Goal: Information Seeking & Learning: Learn about a topic

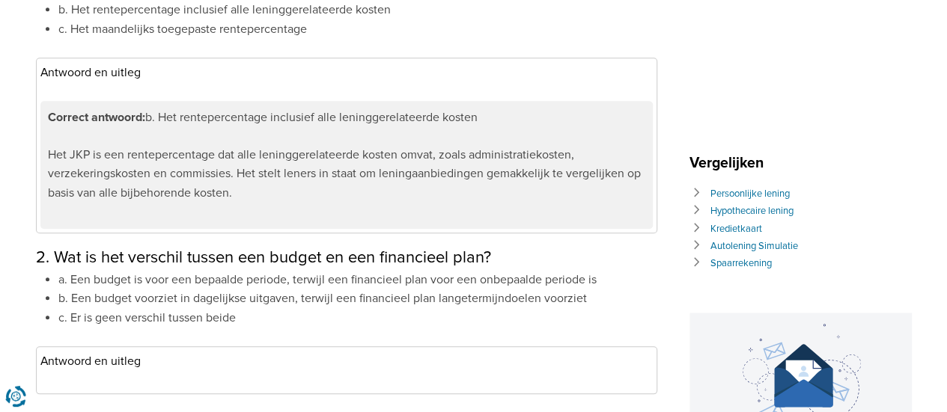
scroll to position [674, 0]
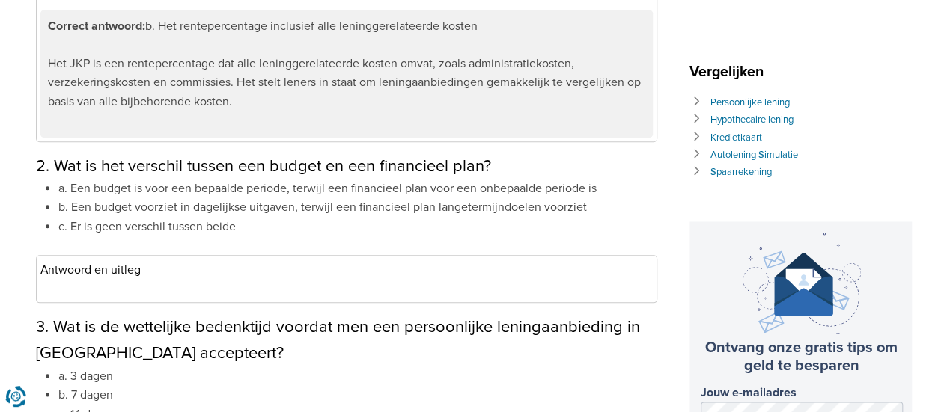
click at [183, 273] on h3 "Antwoord en uitleg" at bounding box center [346, 271] width 612 height 22
click at [93, 270] on h3 "Antwoord en uitleg" at bounding box center [346, 271] width 612 height 22
click at [94, 287] on div "Antwoord en uitleg Correct antwoord: b. Een budget voorziet in dagelijkse uitga…" at bounding box center [346, 279] width 621 height 49
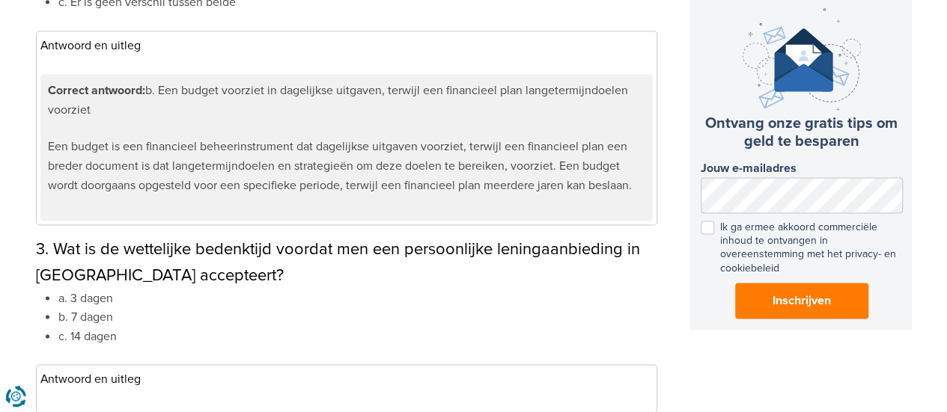
scroll to position [973, 0]
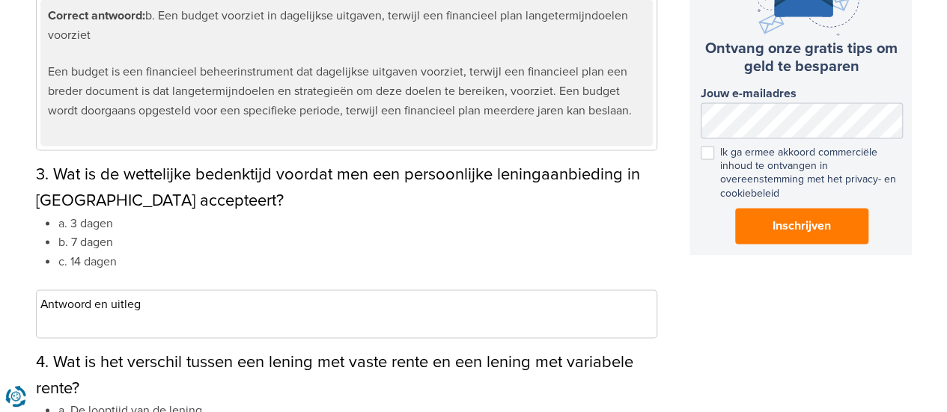
click at [141, 311] on h3 "Antwoord en uitleg" at bounding box center [346, 305] width 612 height 22
click at [76, 305] on h3 "Antwoord en uitleg" at bounding box center [346, 305] width 612 height 22
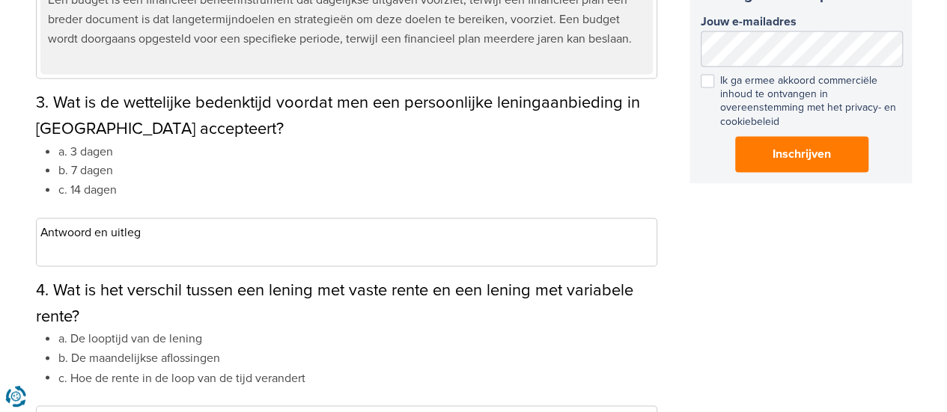
scroll to position [1048, 0]
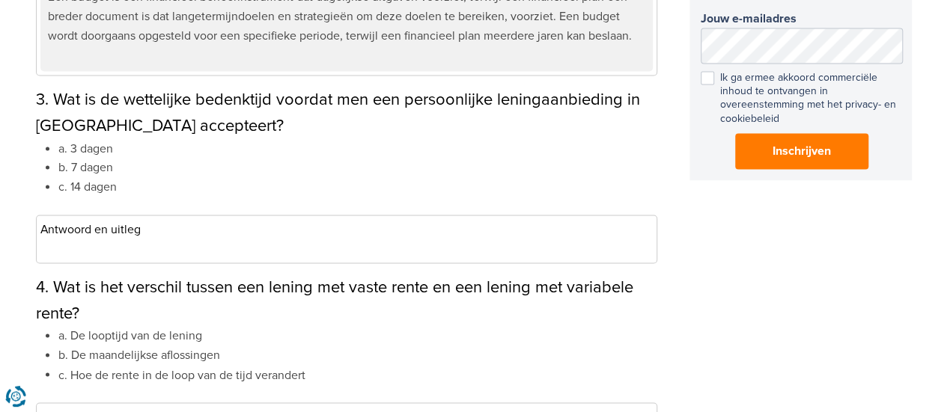
click at [95, 240] on div "Antwoord en uitleg Correct antwoord: c. 14 dagen In [GEOGRAPHIC_DATA] is de wet…" at bounding box center [346, 239] width 621 height 49
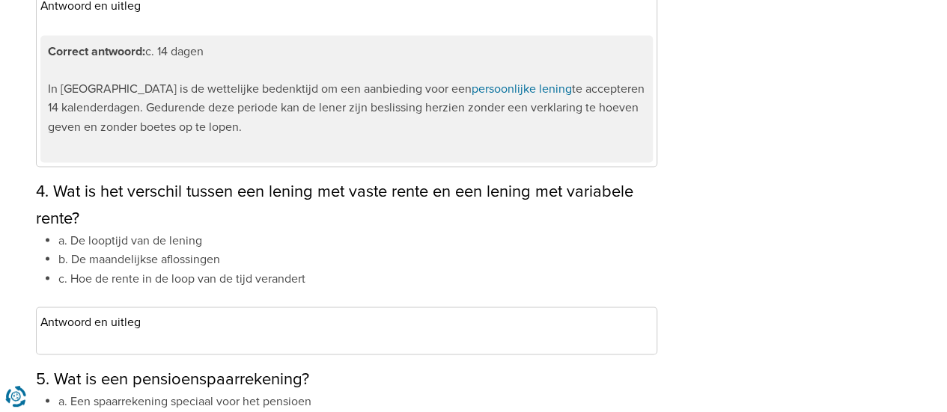
scroll to position [1272, 0]
click at [69, 338] on div "Antwoord en uitleg Correct antwoord: c. Hoe de rente in de loop van de tijd ver…" at bounding box center [346, 330] width 621 height 49
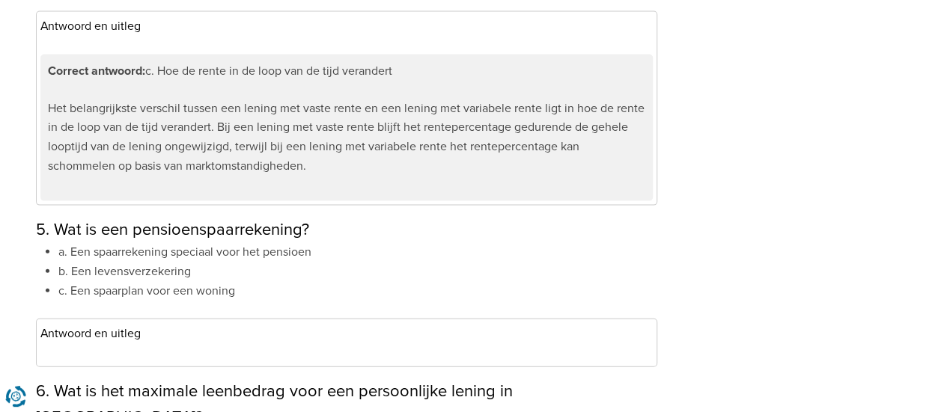
scroll to position [1572, 0]
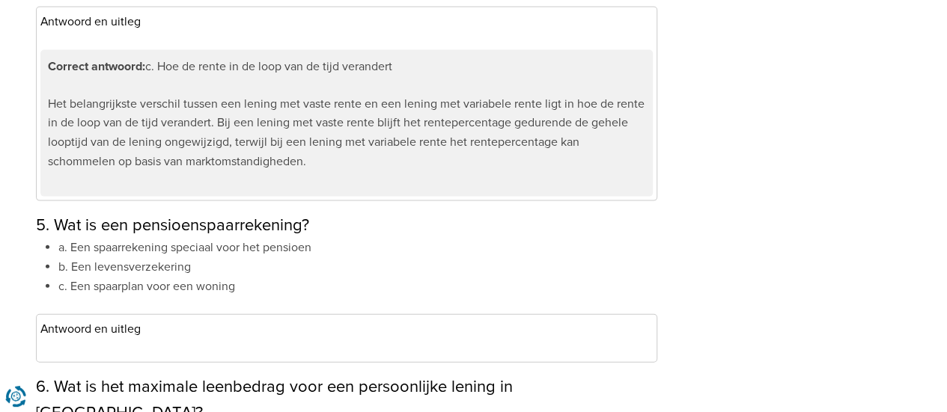
click at [263, 320] on h3 "Antwoord en uitleg" at bounding box center [346, 330] width 612 height 22
click at [222, 330] on h3 "Antwoord en uitleg" at bounding box center [346, 330] width 612 height 22
click at [128, 344] on div "Antwoord en uitleg Correct antwoord: a. Een spaarrekening speciaal voor het pen…" at bounding box center [346, 338] width 621 height 49
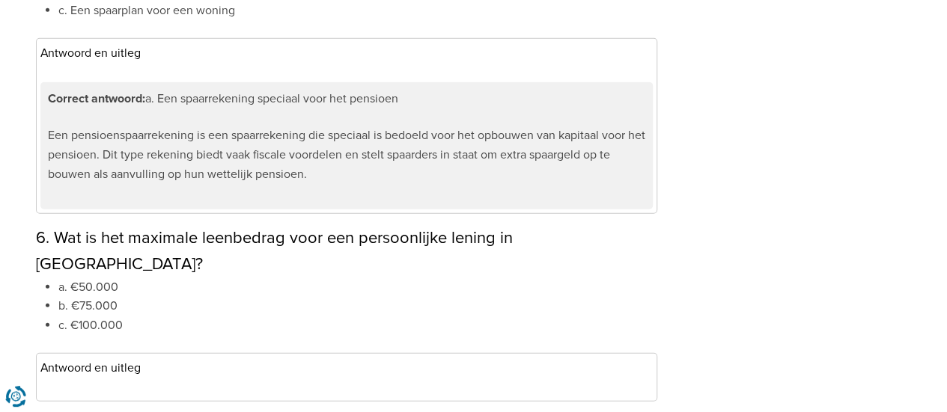
scroll to position [1871, 0]
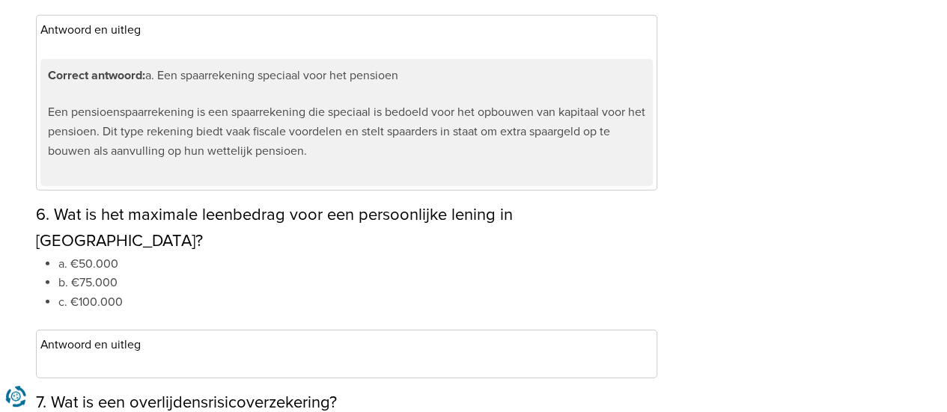
click at [99, 335] on div "Antwoord en uitleg Correct antwoord: b. €75.000 In [GEOGRAPHIC_DATA] is het max…" at bounding box center [346, 354] width 621 height 49
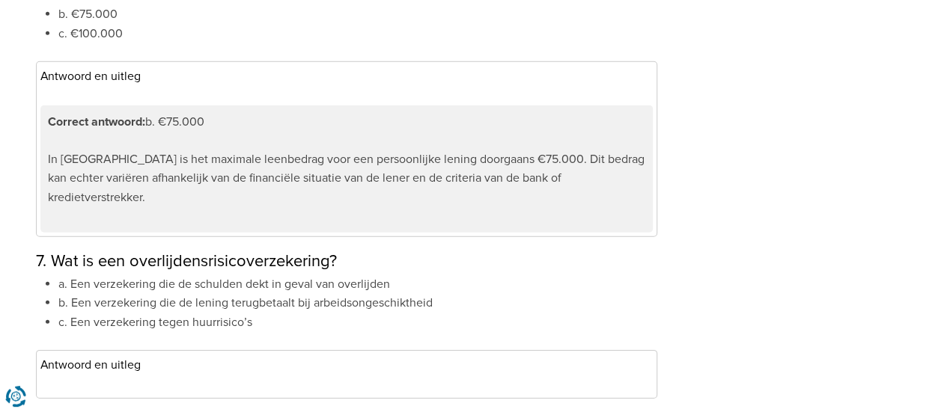
scroll to position [2171, 0]
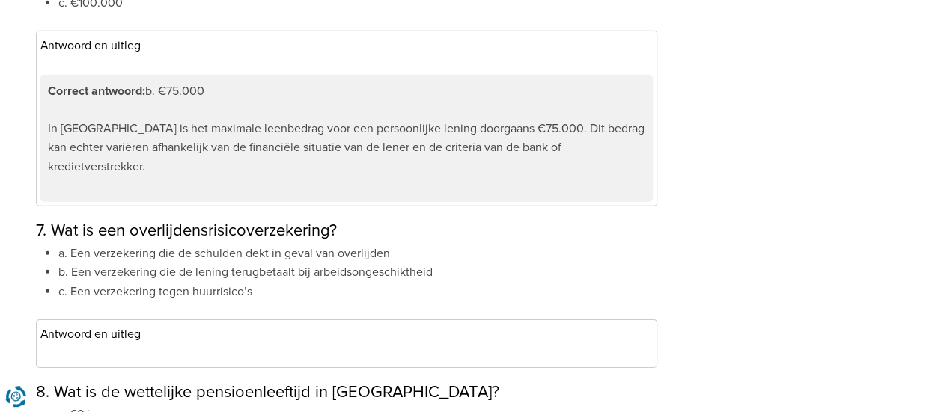
click at [79, 320] on div "Antwoord en uitleg Correct antwoord: a. Een verzekering die de schulden dekt in…" at bounding box center [346, 344] width 621 height 49
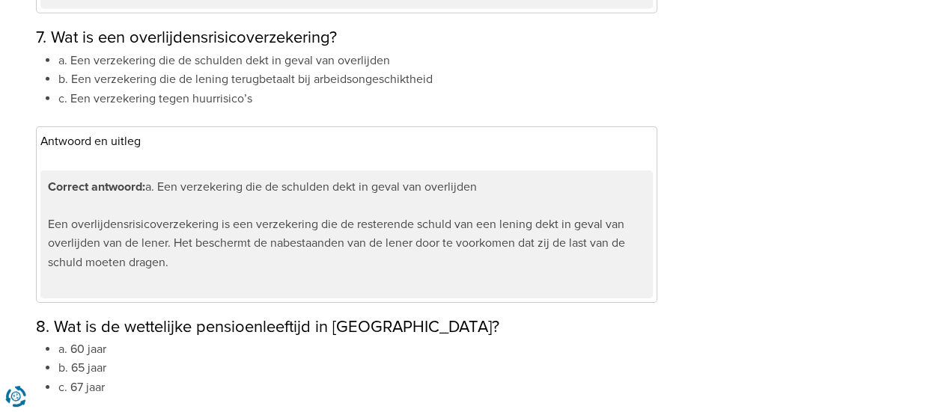
scroll to position [2395, 0]
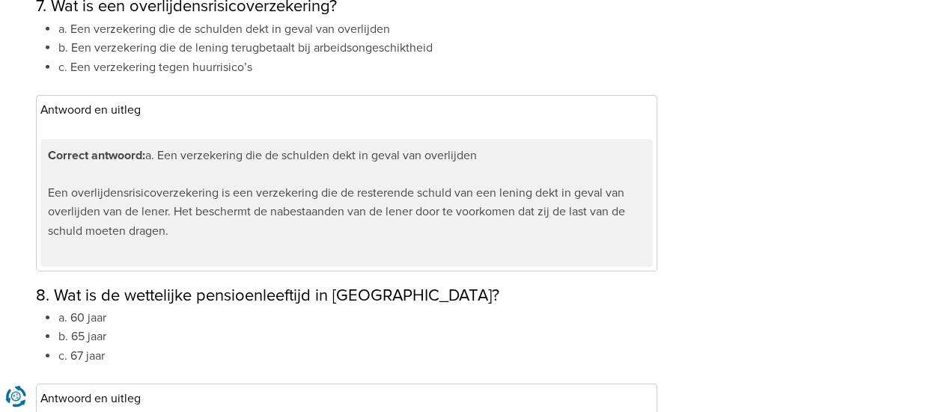
click at [89, 384] on div "Antwoord en uitleg Correct antwoord: c. 67 jaar De wettelijke pensioenleeftijd …" at bounding box center [346, 408] width 621 height 49
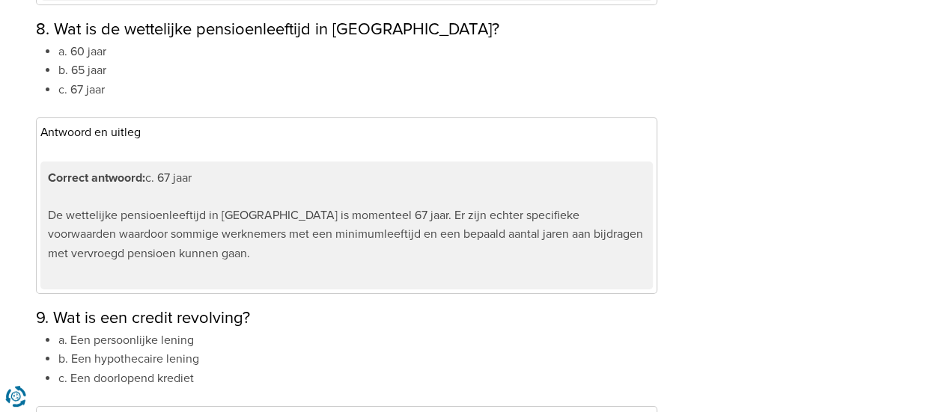
scroll to position [2694, 0]
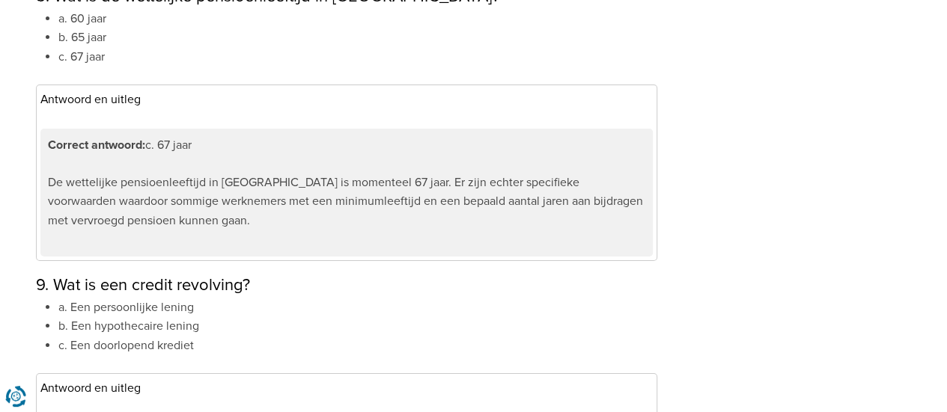
click at [240, 373] on div "Antwoord en uitleg Correct antwoord: c. Een doorlopend krediet Een credit revol…" at bounding box center [346, 397] width 621 height 49
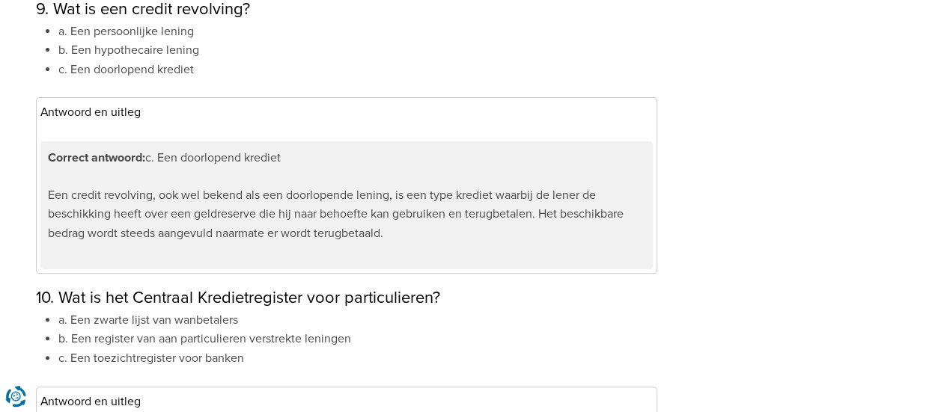
scroll to position [2994, 0]
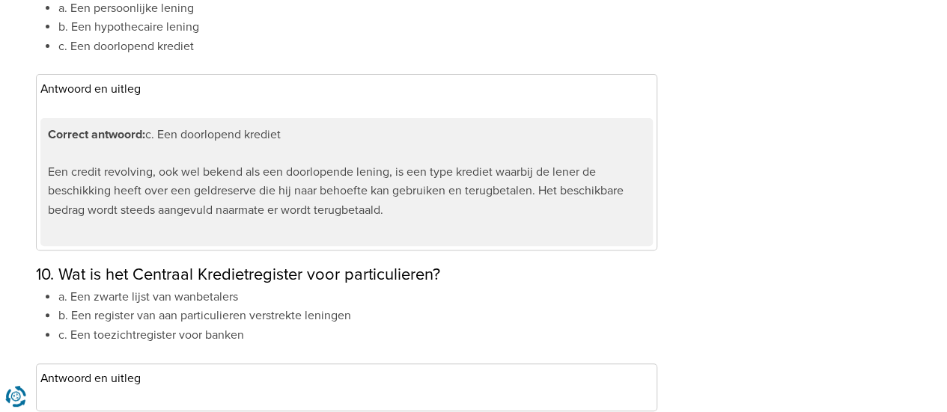
click at [103, 364] on div "Antwoord en uitleg Correct antwoord: b. Een register van aan particulieren vers…" at bounding box center [346, 388] width 621 height 49
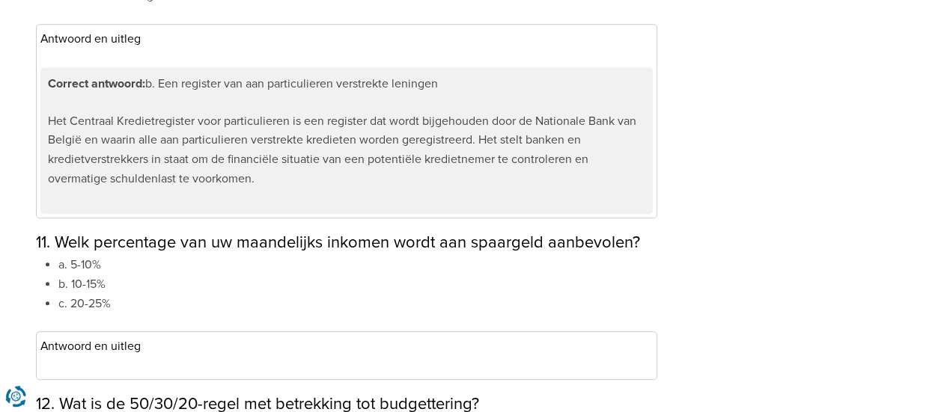
scroll to position [3368, 0]
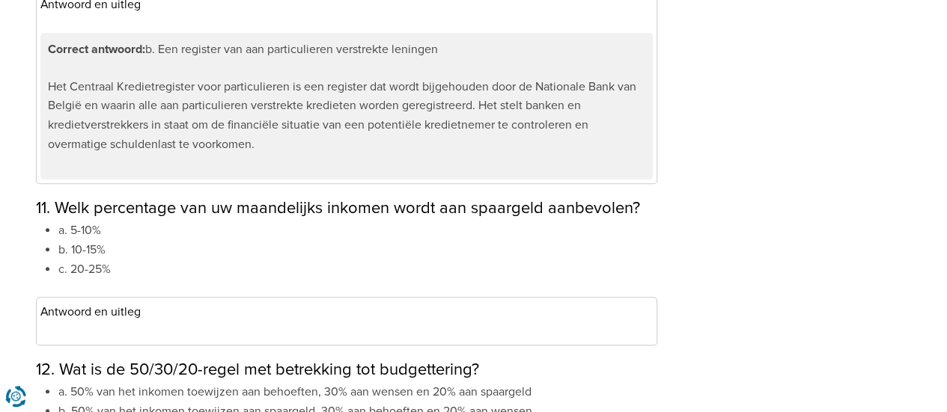
click at [190, 302] on h3 "Antwoord en uitleg" at bounding box center [346, 313] width 612 height 22
click at [114, 297] on div "Antwoord en uitleg Correct antwoord: b. 10-15% Over het algemeen wordt aanbevol…" at bounding box center [346, 321] width 621 height 49
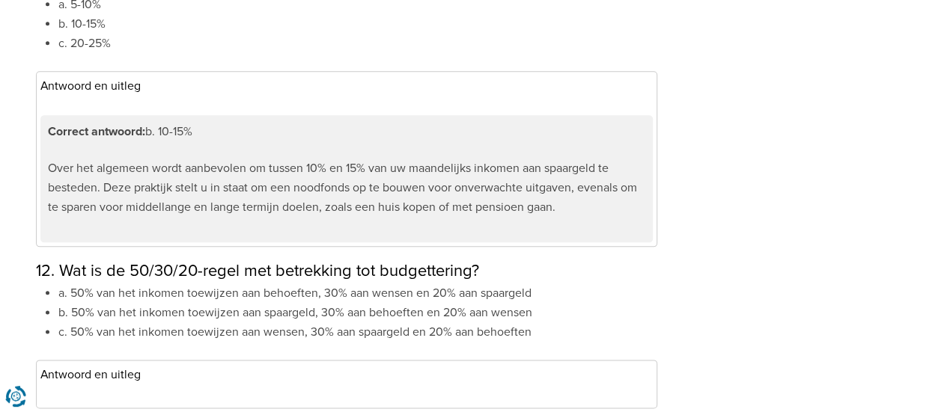
scroll to position [3742, 0]
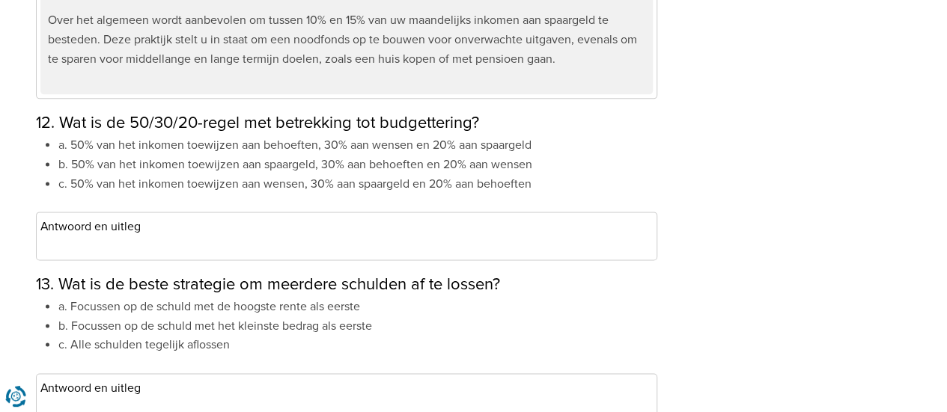
click at [78, 212] on div "Antwoord en uitleg Correct antwoord: a. 50% van het inkomen toewijzen aan behoe…" at bounding box center [346, 236] width 621 height 49
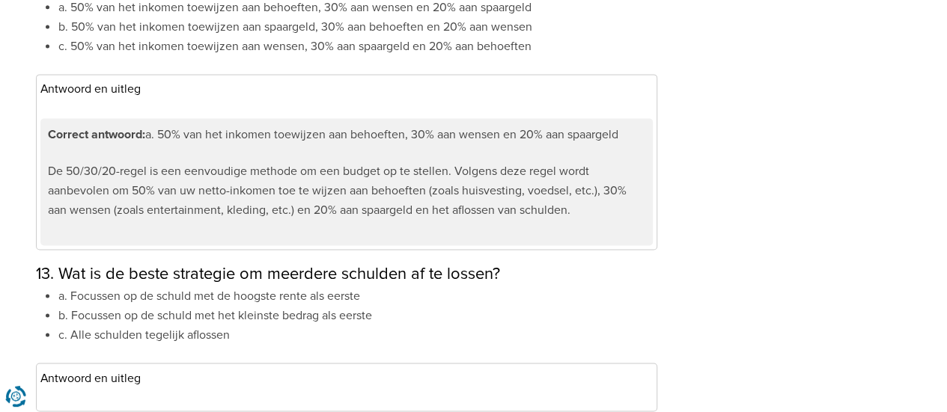
scroll to position [3892, 0]
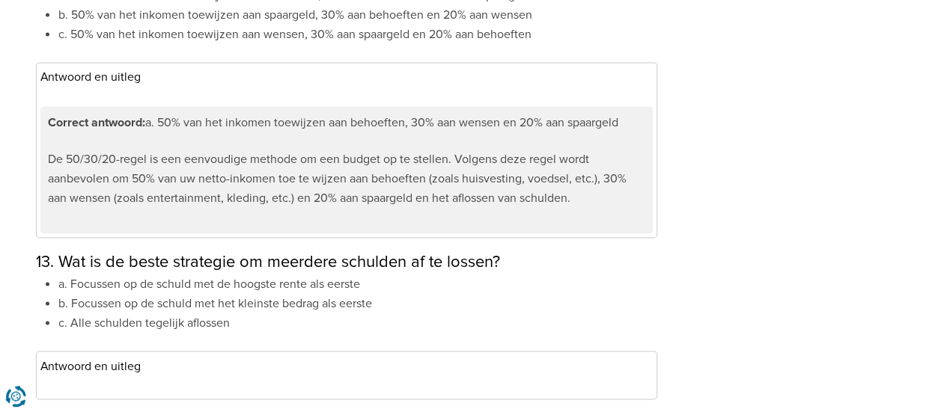
click at [209, 356] on h3 "Antwoord en uitleg" at bounding box center [346, 367] width 612 height 22
click at [64, 351] on div "Antwoord en uitleg Correct antwoord: a. Focussen op de schuld met de hoogste re…" at bounding box center [346, 375] width 621 height 49
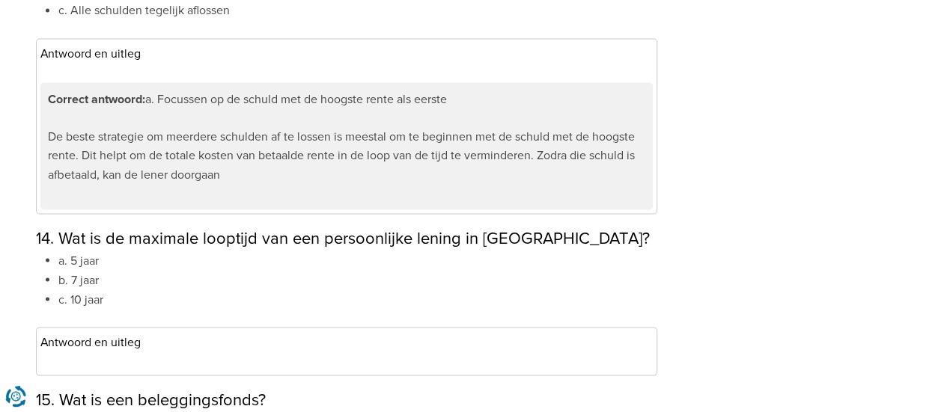
scroll to position [4191, 0]
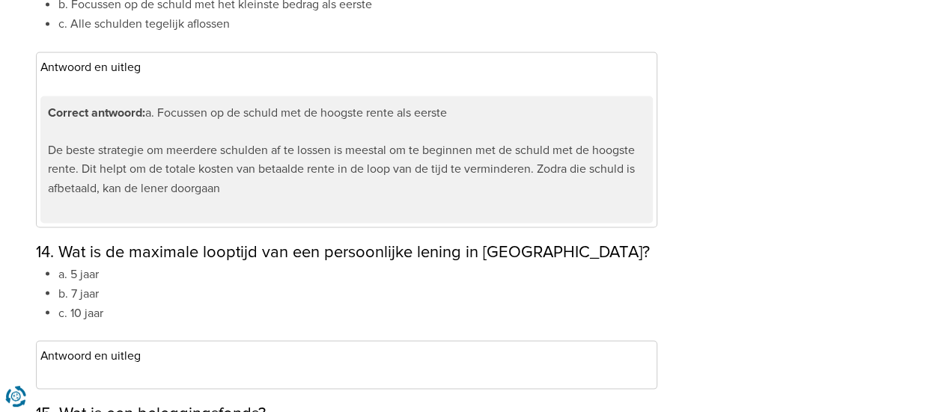
click at [105, 341] on div "Antwoord en uitleg Correct antwoord: c. 10 jaar In [GEOGRAPHIC_DATA] is de maxi…" at bounding box center [346, 365] width 621 height 49
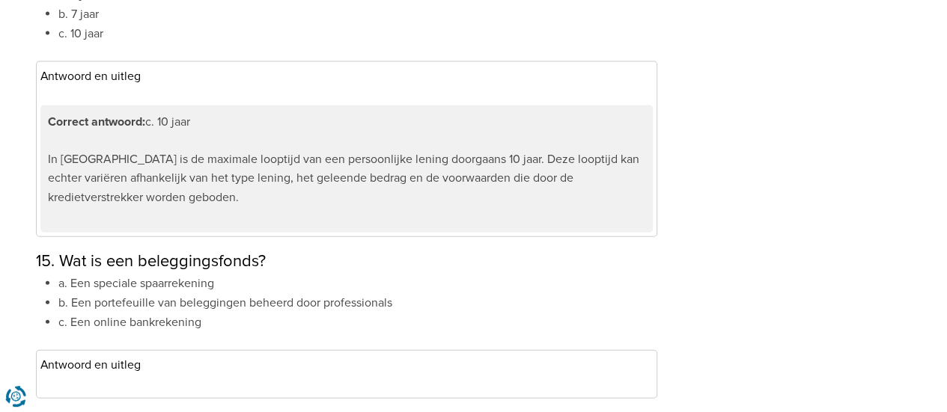
scroll to position [4491, 0]
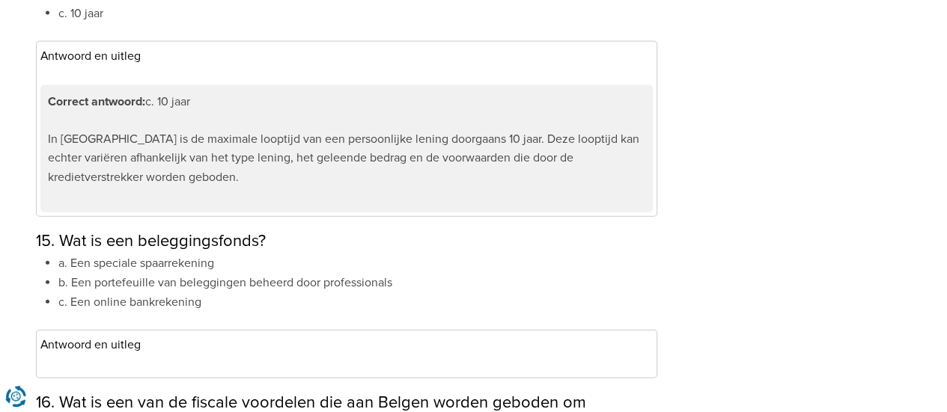
click at [68, 335] on h3 "Antwoord en uitleg" at bounding box center [346, 346] width 612 height 22
click at [75, 330] on div "Antwoord en uitleg Correct aantwoord : b. Een portefeuille van beleggingen behe…" at bounding box center [346, 354] width 621 height 49
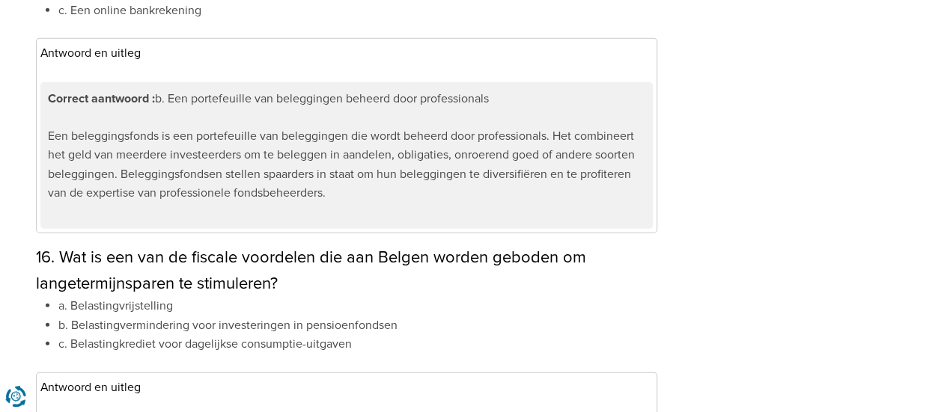
scroll to position [4865, 0]
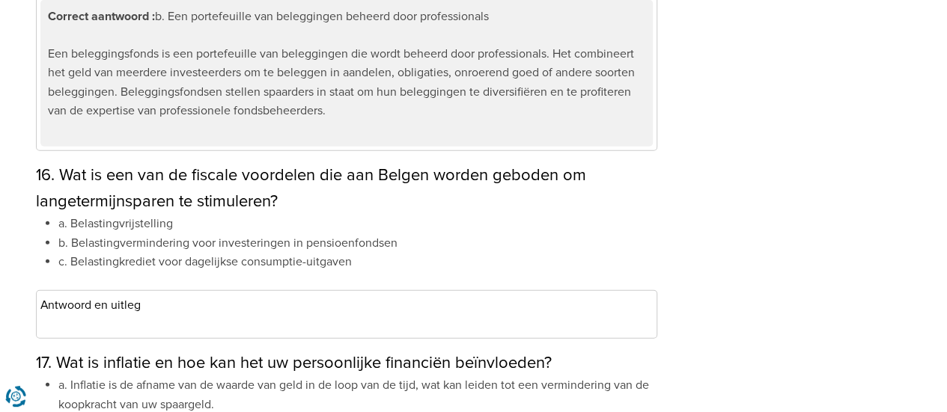
click at [103, 295] on h3 "Antwoord en uitleg" at bounding box center [346, 306] width 612 height 22
click at [91, 290] on div "Antwoord en uitleg Correct antwoord: b. Belastingvermindering voor investeringe…" at bounding box center [346, 314] width 621 height 49
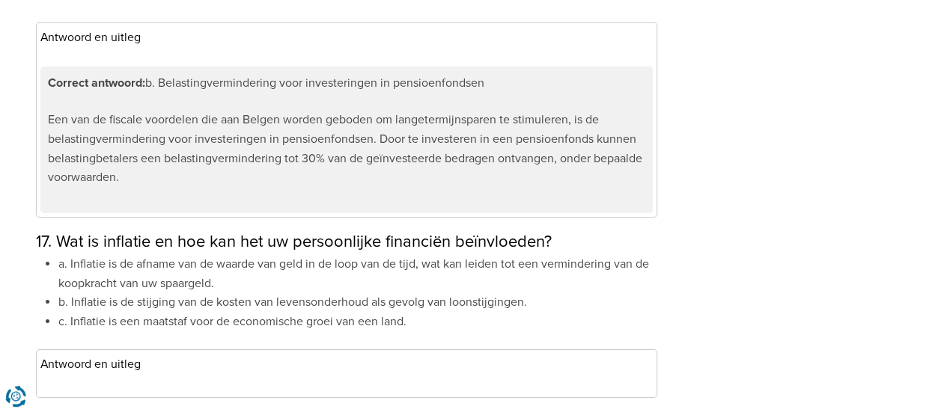
scroll to position [5164, 0]
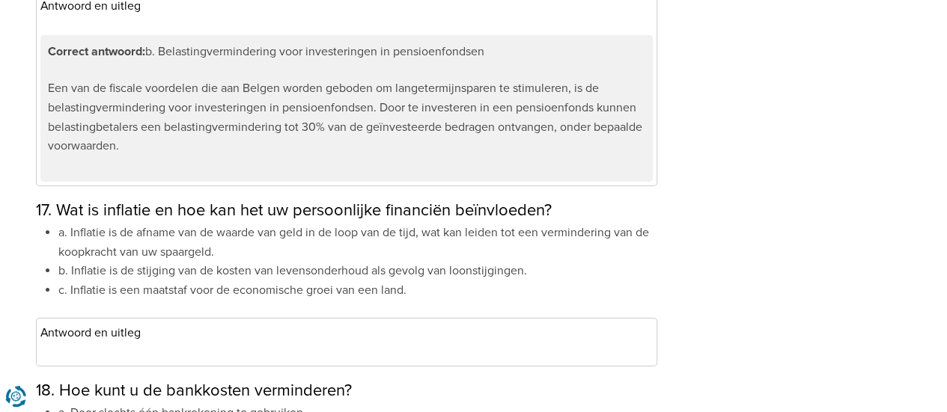
click at [76, 318] on div "Antwoord en uitleg Correct antwoord: a. Inflatie is de afname van de waarde van…" at bounding box center [346, 342] width 621 height 49
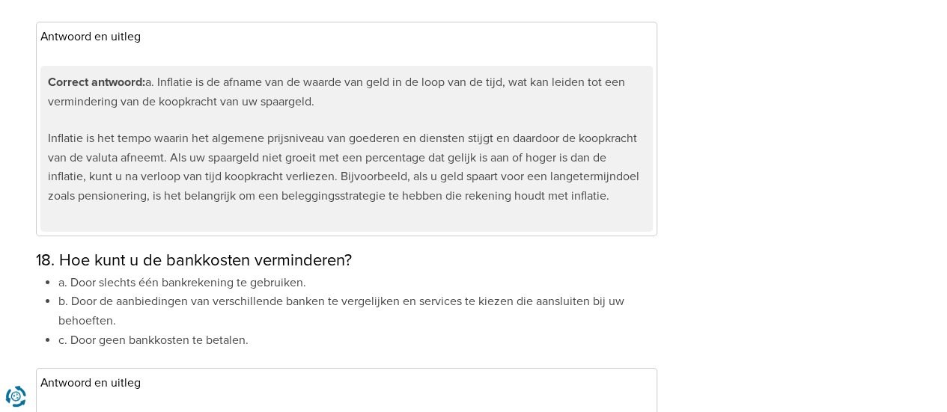
scroll to position [5464, 0]
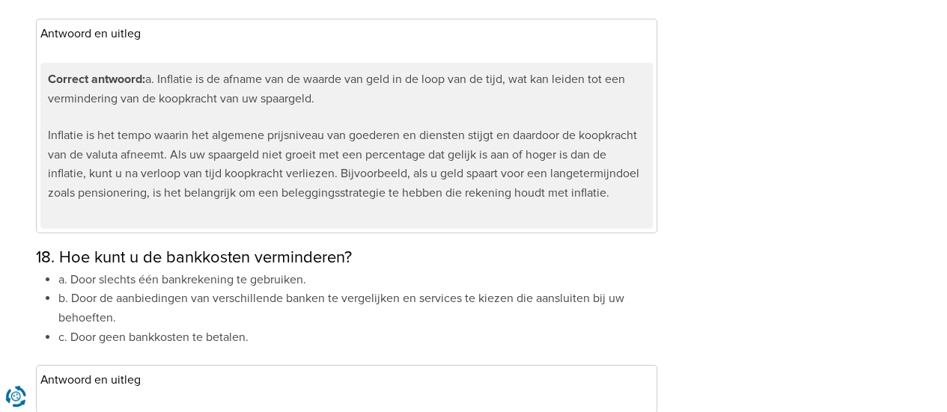
click at [72, 365] on div "Antwoord en uitleg Correct antwoord: b. Door de aanbiedingen van verschillende …" at bounding box center [346, 389] width 621 height 49
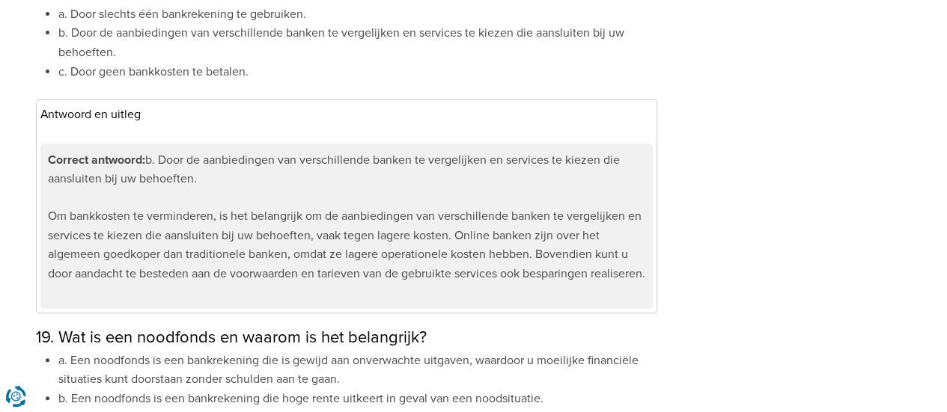
scroll to position [5763, 0]
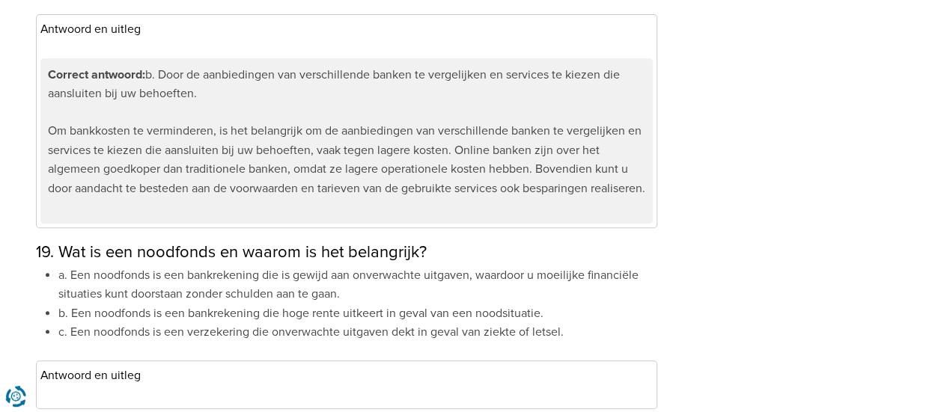
scroll to position [5838, 0]
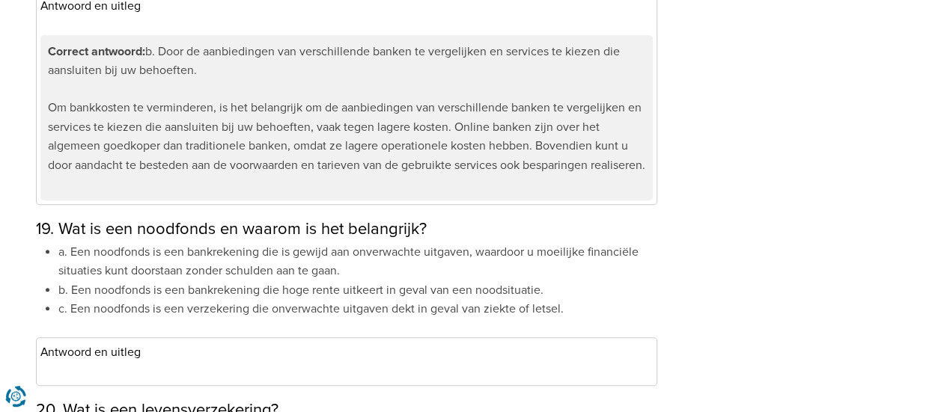
click at [85, 338] on div "Antwoord en uitleg Correct antwoord: a. Een noodfonds is een bankrekening die i…" at bounding box center [346, 362] width 621 height 49
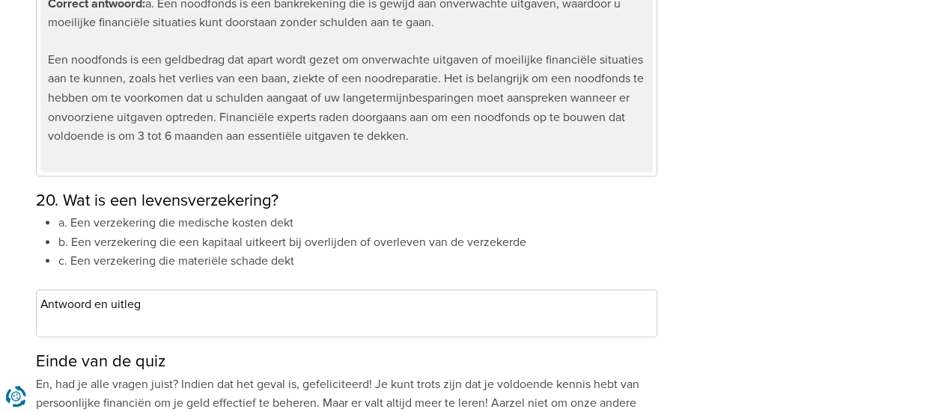
scroll to position [6287, 0]
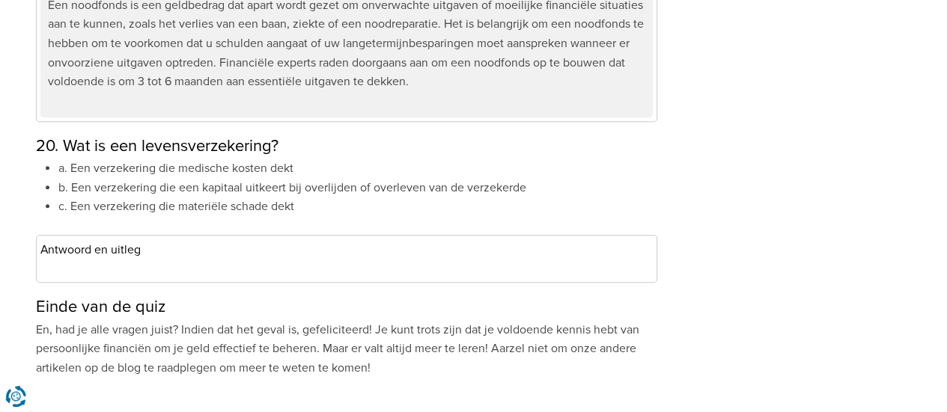
click at [88, 240] on h3 "Antwoord en uitleg" at bounding box center [346, 251] width 612 height 22
click at [62, 235] on div "Antwoord en uitleg Correct antwoord: b. Een verzekering die een kapitaal uitkee…" at bounding box center [346, 259] width 621 height 49
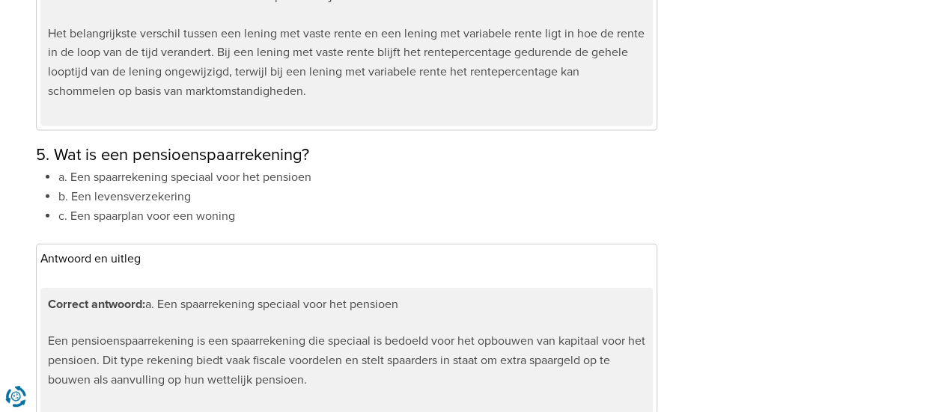
scroll to position [1647, 0]
